Goal: Navigation & Orientation: Find specific page/section

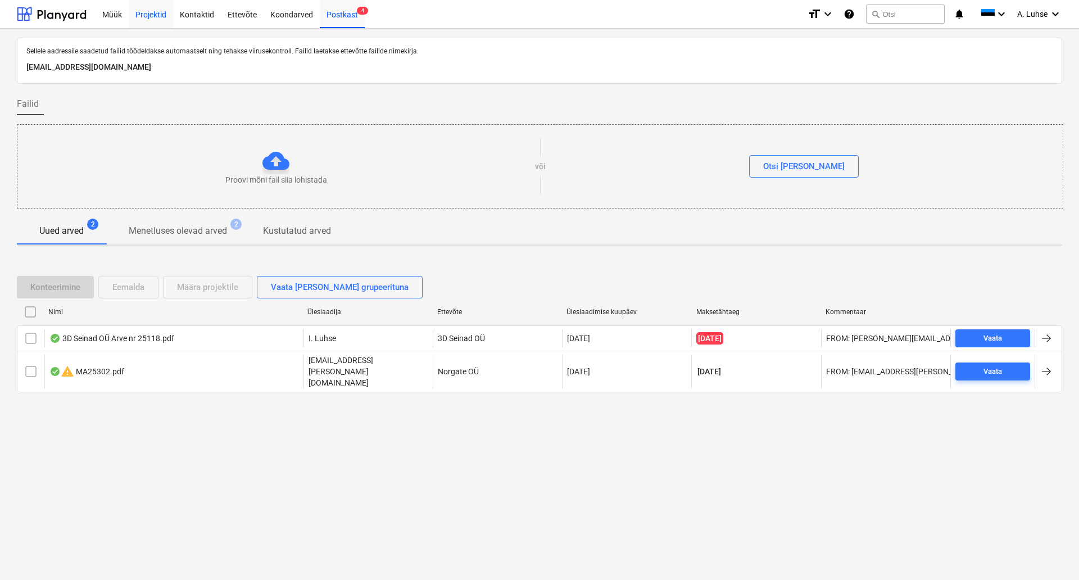
click at [147, 16] on div "Projektid" at bounding box center [151, 13] width 44 height 29
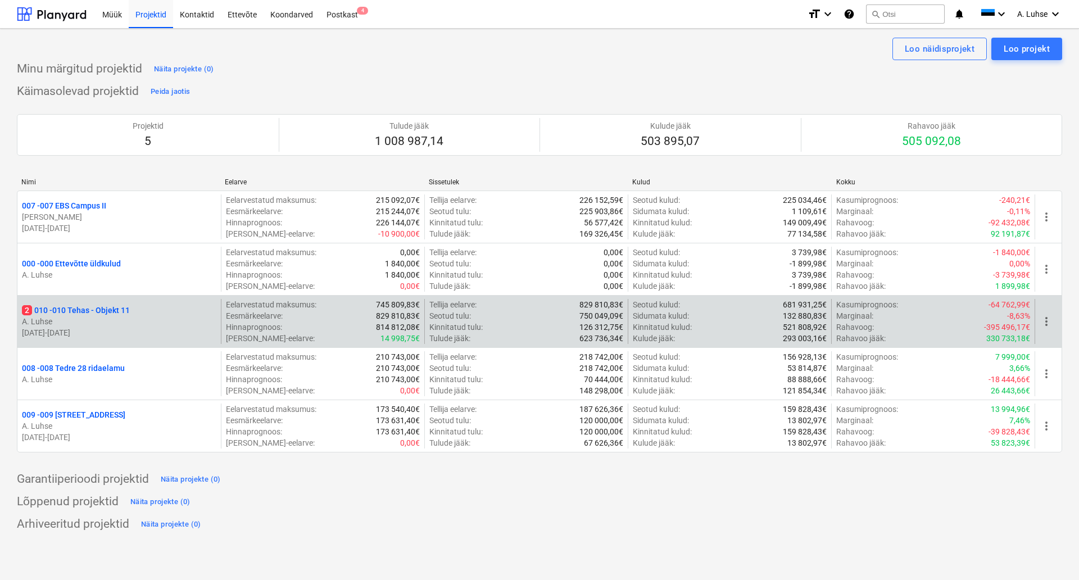
click at [102, 314] on p "2 010 - 010 Tehas - Objekt 11" at bounding box center [76, 310] width 108 height 11
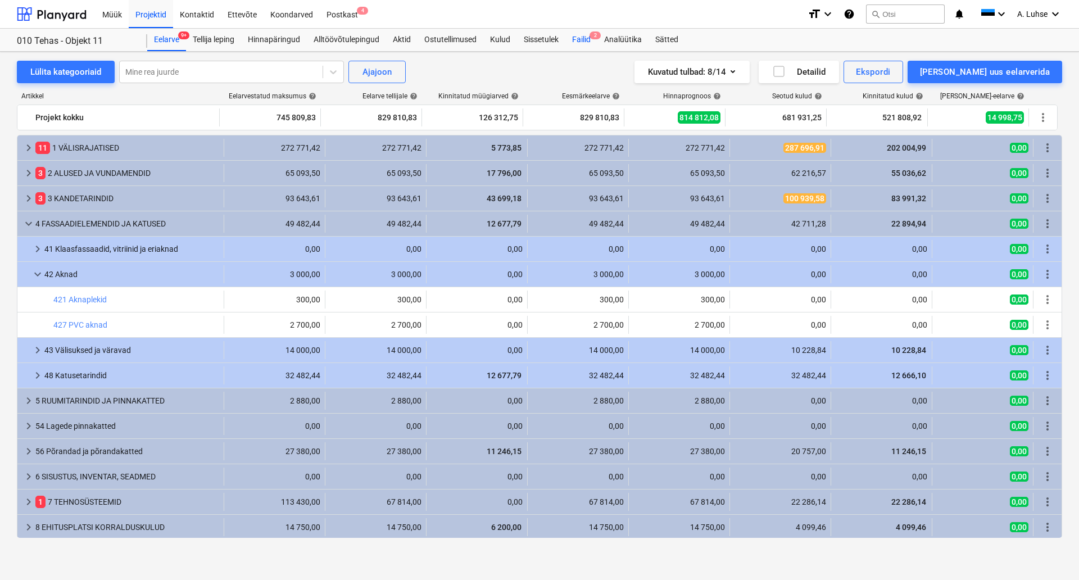
click at [585, 42] on div "Failid 2" at bounding box center [581, 40] width 32 height 22
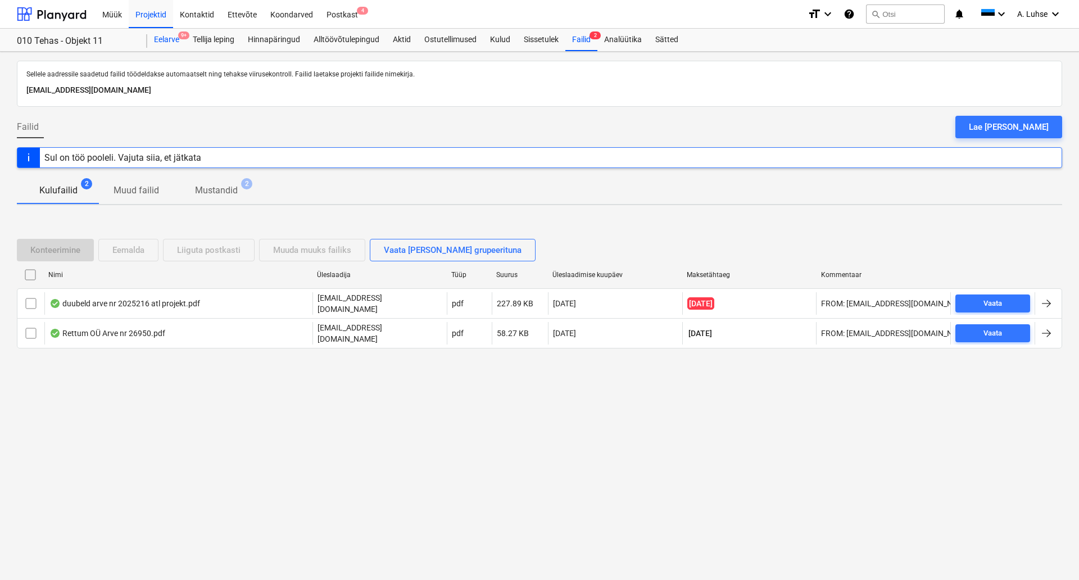
click at [167, 43] on div "Eelarve 9+" at bounding box center [166, 40] width 39 height 22
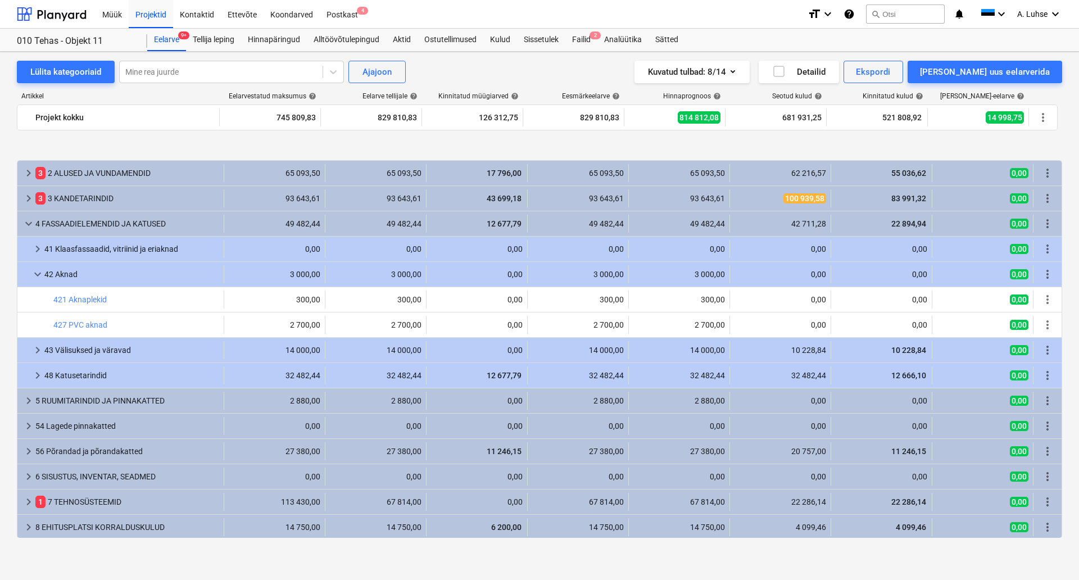
scroll to position [52, 0]
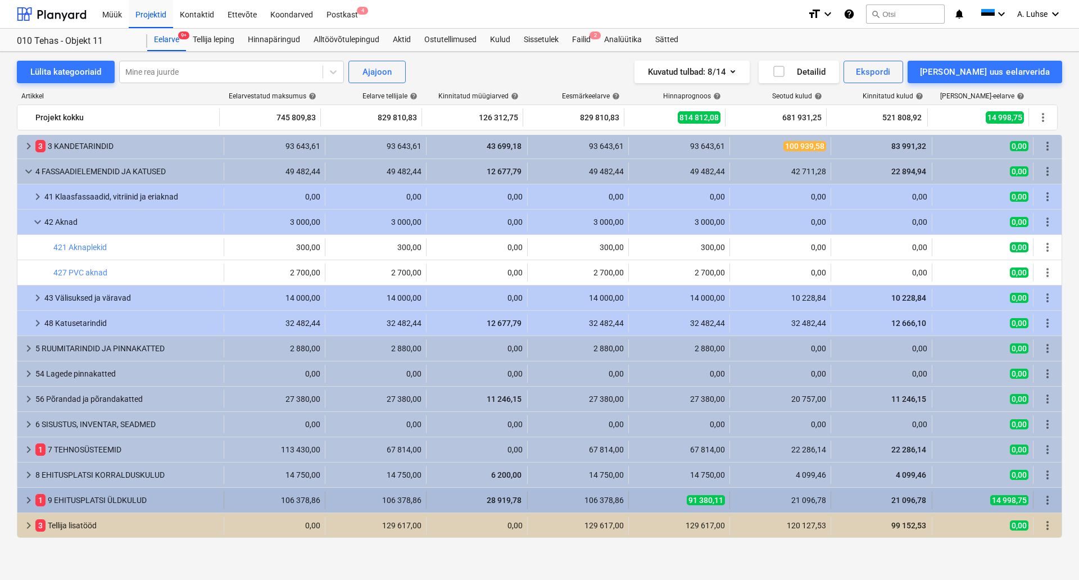
click at [28, 502] on span "keyboard_arrow_right" at bounding box center [28, 499] width 13 height 13
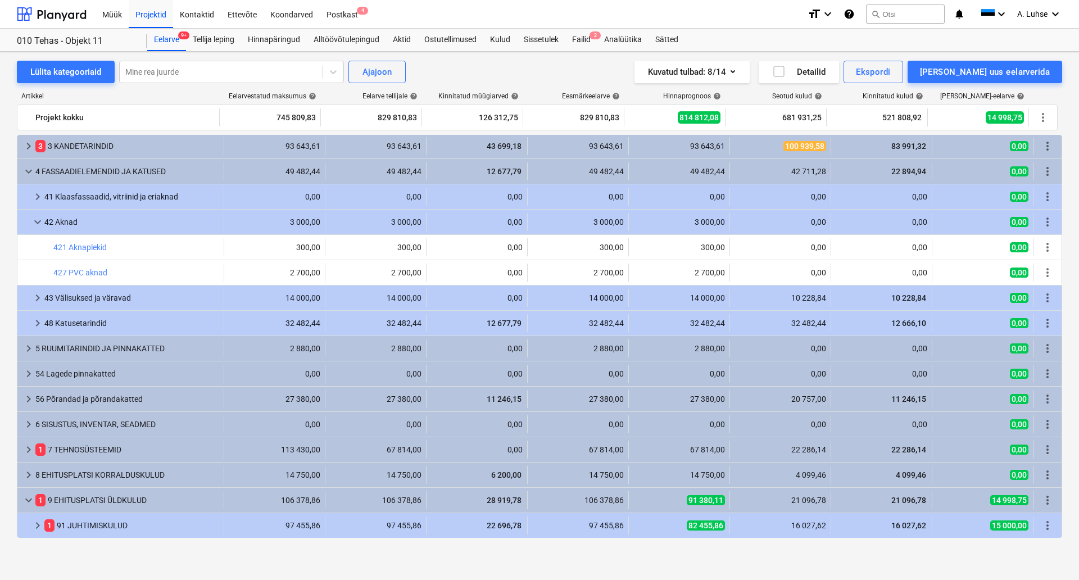
click at [28, 502] on span "keyboard_arrow_down" at bounding box center [28, 499] width 13 height 13
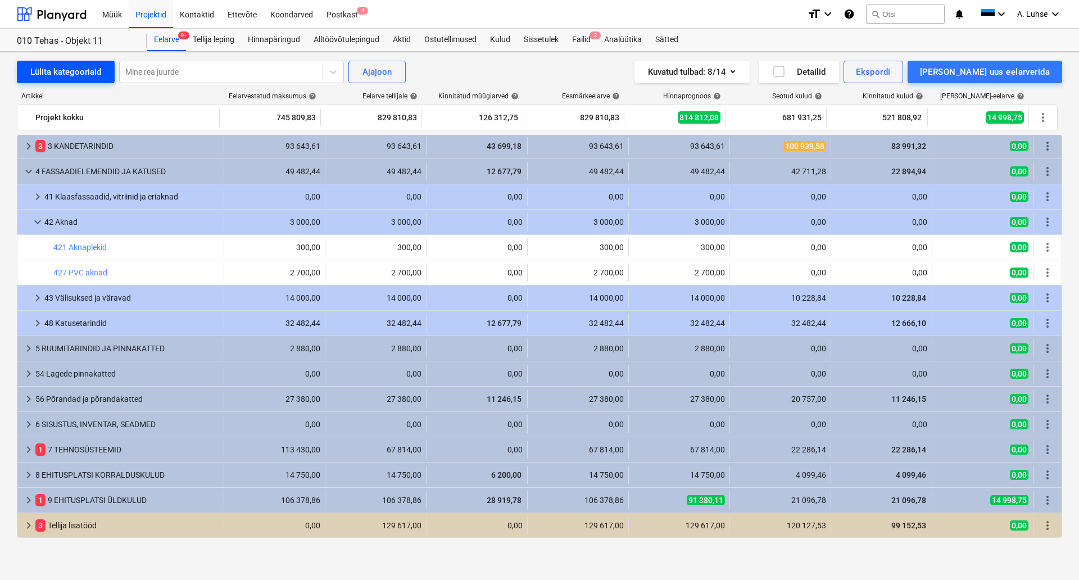
click at [80, 75] on div "Lülita kategooriaid" at bounding box center [65, 72] width 71 height 15
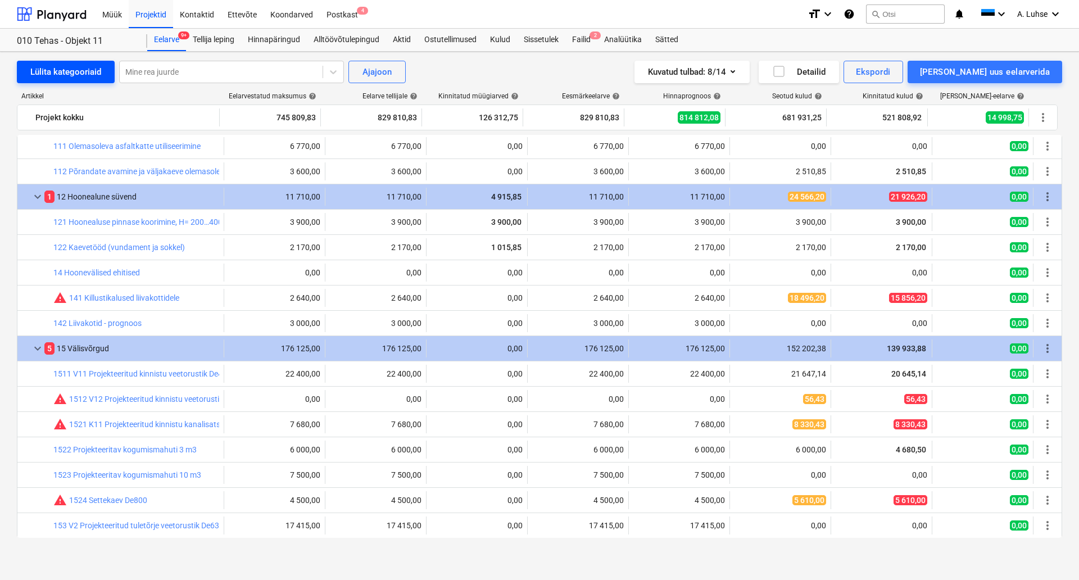
click at [80, 75] on div "Lülita kategooriaid" at bounding box center [65, 72] width 71 height 15
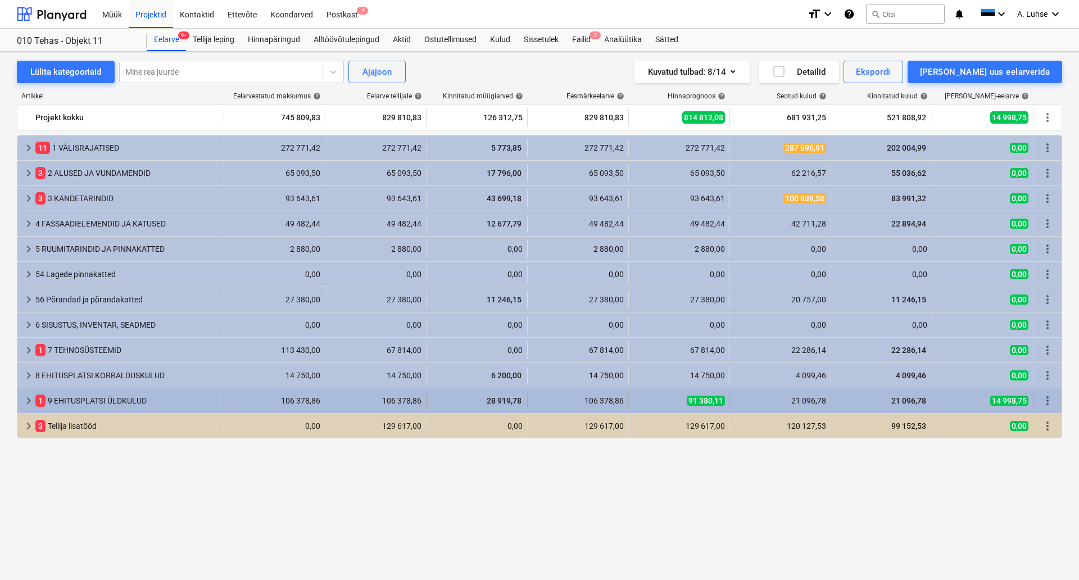
click at [29, 401] on span "keyboard_arrow_right" at bounding box center [28, 400] width 13 height 13
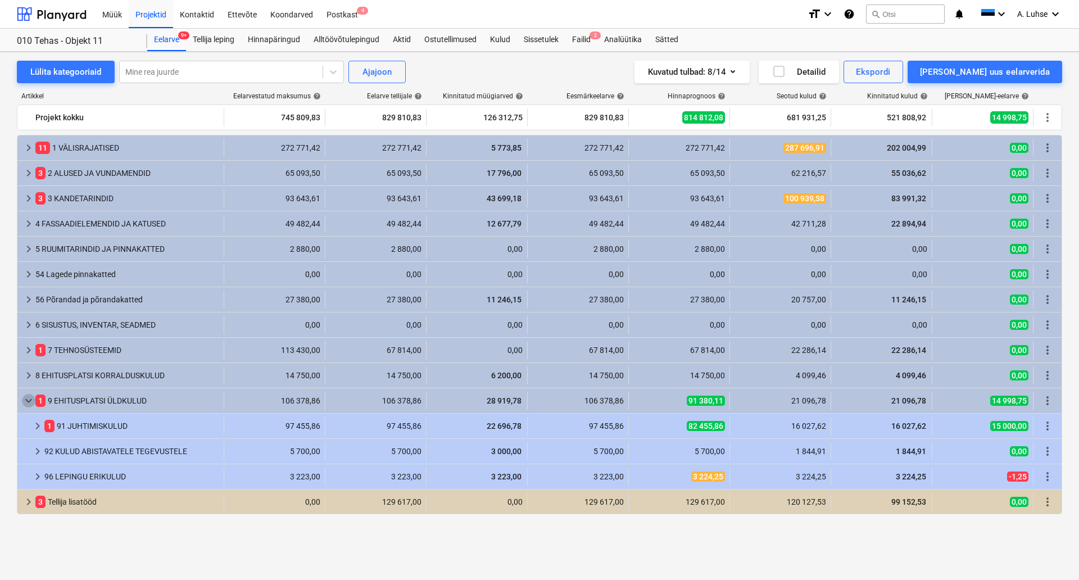
click at [29, 401] on span "keyboard_arrow_down" at bounding box center [28, 400] width 13 height 13
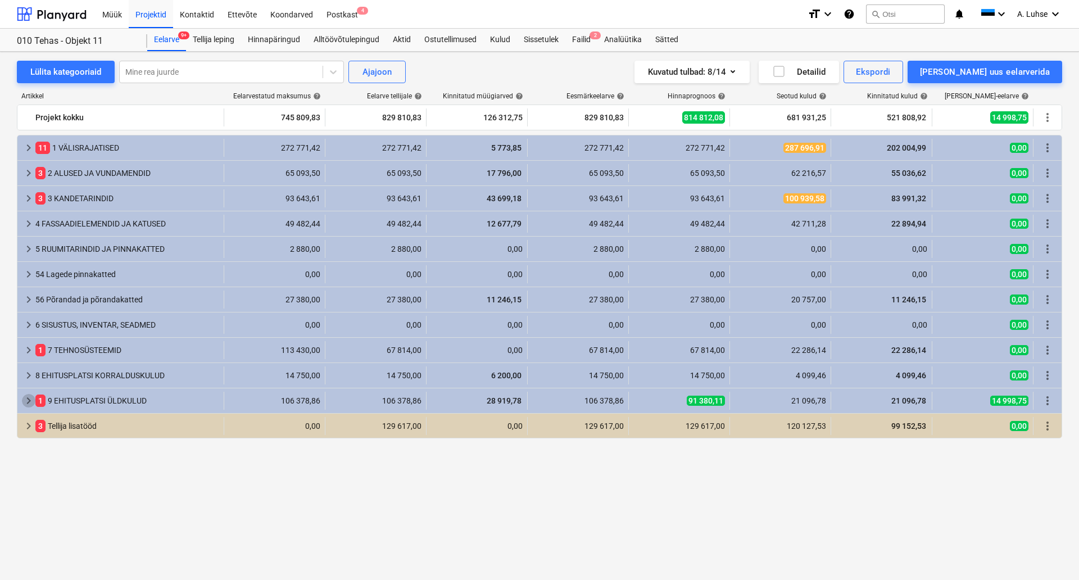
click at [29, 401] on span "keyboard_arrow_right" at bounding box center [28, 400] width 13 height 13
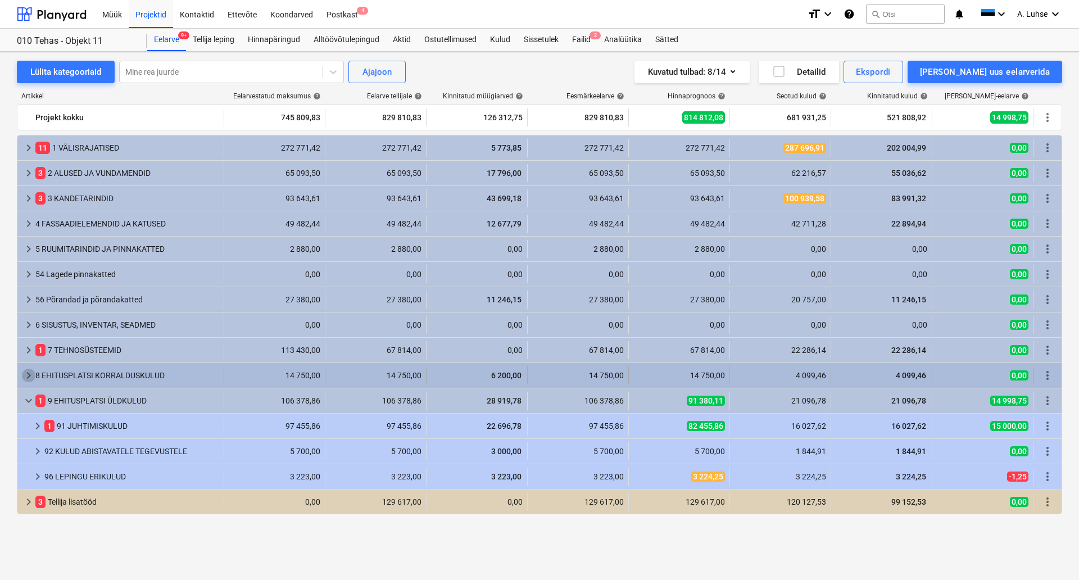
click at [30, 374] on span "keyboard_arrow_right" at bounding box center [28, 375] width 13 height 13
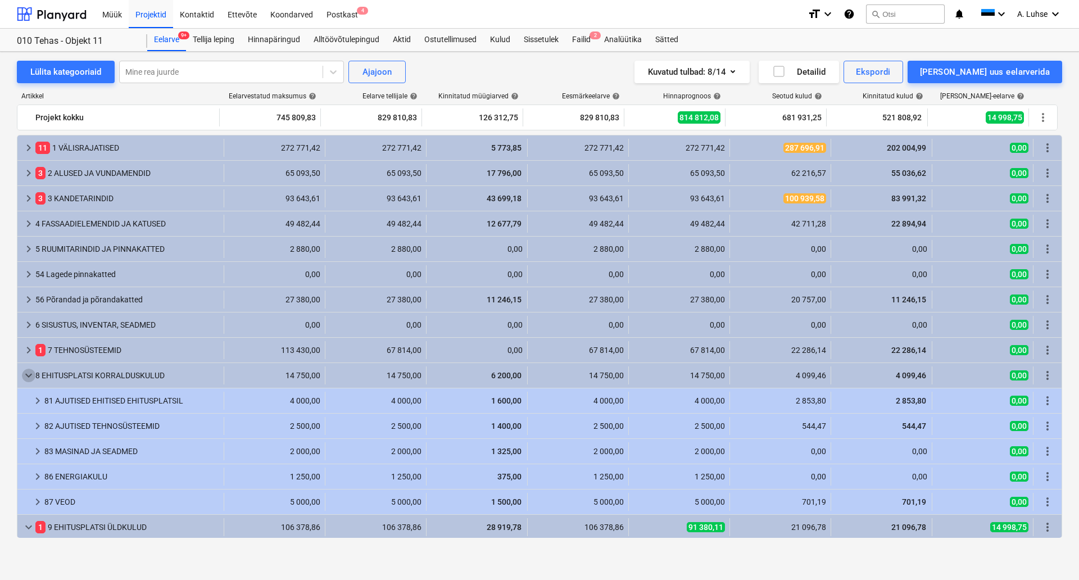
click at [30, 374] on span "keyboard_arrow_down" at bounding box center [28, 375] width 13 height 13
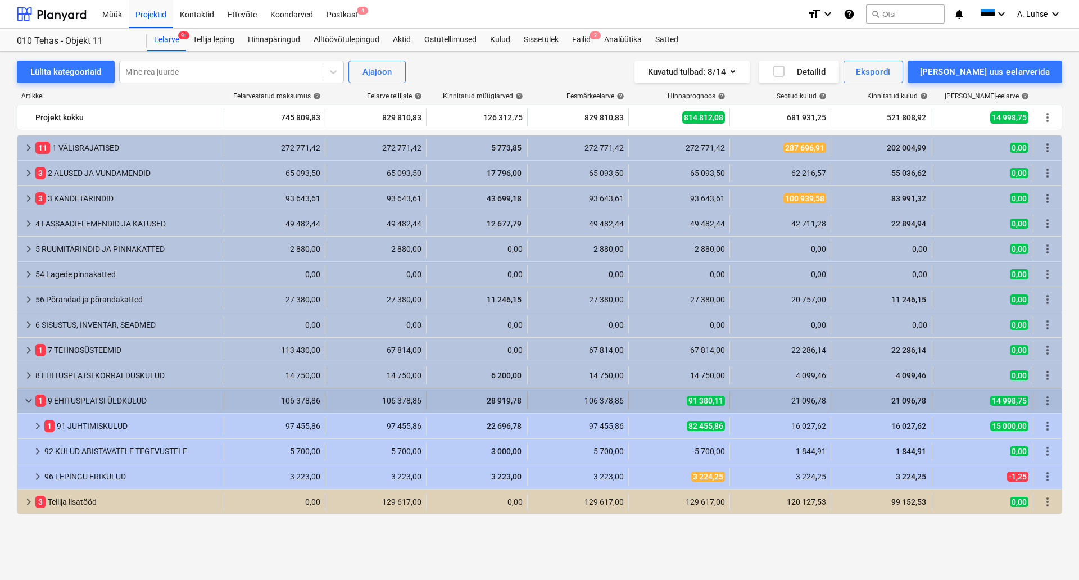
click at [32, 398] on span "keyboard_arrow_down" at bounding box center [28, 400] width 13 height 13
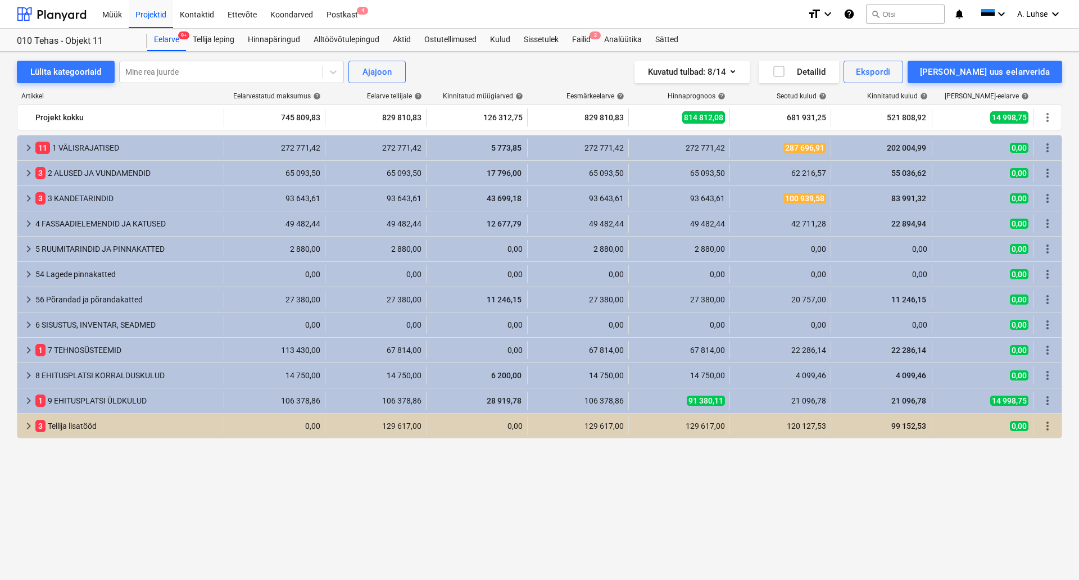
click at [839, 531] on div "keyboard_arrow_right 11 1 VÄLISRAJATISED 272 771,42 272 771,42 5 773,85 272 771…" at bounding box center [539, 336] width 1045 height 403
